Goal: Task Accomplishment & Management: Use online tool/utility

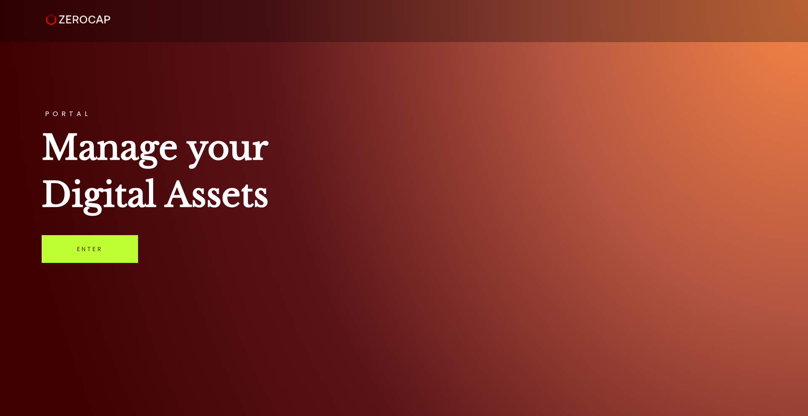
click at [115, 254] on link "Enter" at bounding box center [90, 249] width 96 height 28
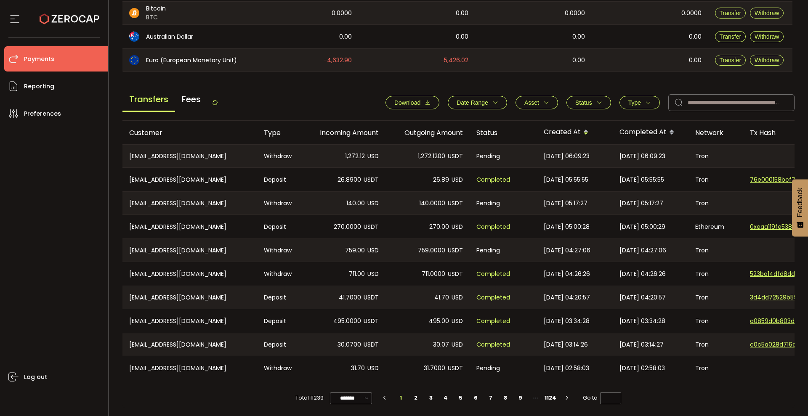
scroll to position [266, 0]
click at [419, 396] on li "2" at bounding box center [415, 398] width 15 height 12
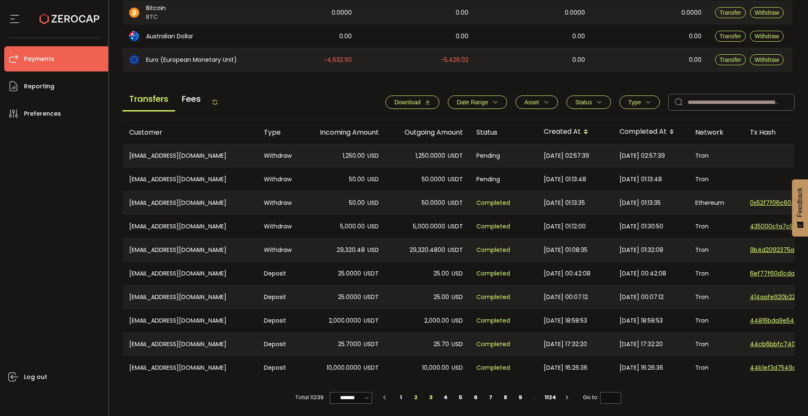
click at [428, 396] on li "3" at bounding box center [430, 398] width 15 height 12
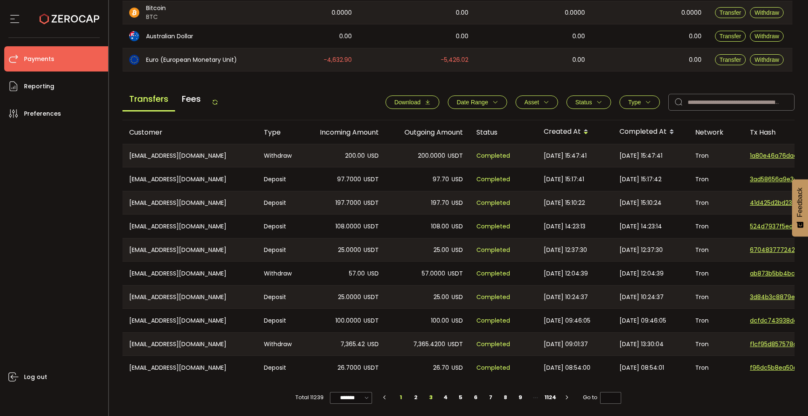
click at [399, 396] on li "1" at bounding box center [400, 398] width 15 height 12
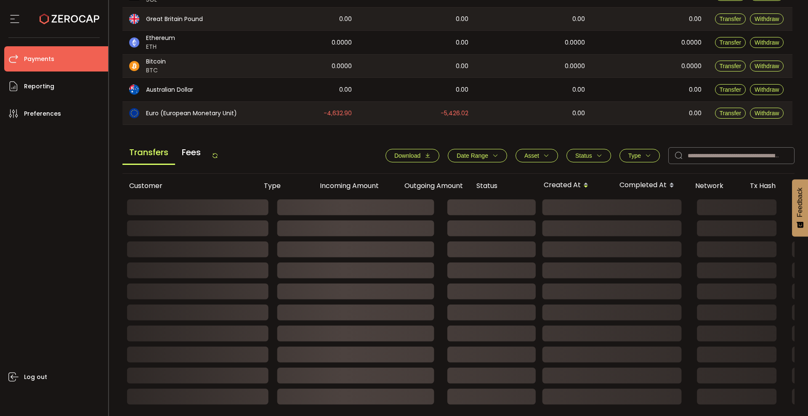
type input "*"
